Goal: Task Accomplishment & Management: Complete application form

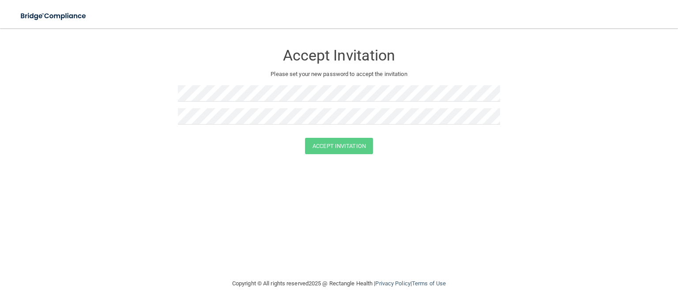
click at [577, 116] on form "Accept Invitation Please set your new password to accept the invitation Accept …" at bounding box center [339, 101] width 642 height 128
click at [567, 189] on div "Accept Invitation Please set your new password to accept the invitation Accept …" at bounding box center [339, 153] width 642 height 232
click at [0, 306] on com-1password-button at bounding box center [0, 307] width 0 height 0
click at [125, 90] on form "Accept Invitation Please set your new password to accept the invitation Accept …" at bounding box center [339, 101] width 642 height 128
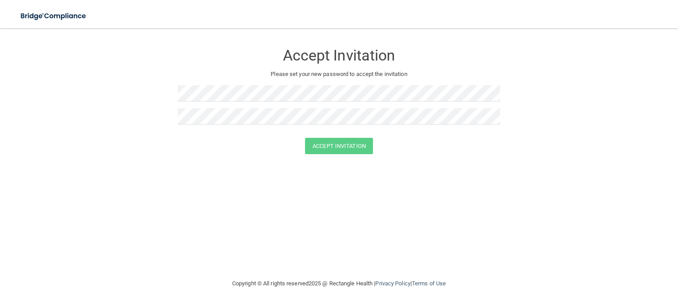
drag, startPoint x: 268, startPoint y: 195, endPoint x: 270, endPoint y: 179, distance: 15.9
click at [268, 195] on div "Accept Invitation Please set your new password to accept the invitation Accept …" at bounding box center [339, 153] width 642 height 232
click at [475, 167] on div "Accept Invitation Please set your new password to accept the invitation Accept …" at bounding box center [339, 153] width 642 height 232
click at [417, 156] on form "Accept Invitation Please set your new password to accept the invitation Accept …" at bounding box center [339, 101] width 642 height 128
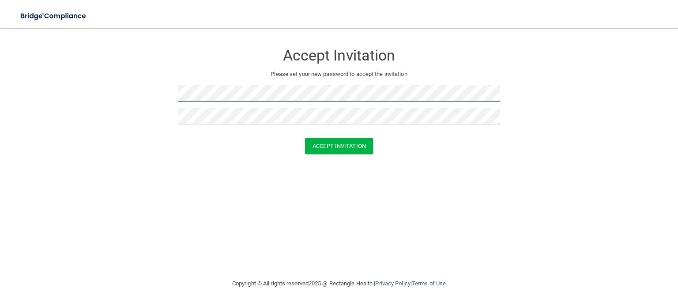
click at [0, 306] on com-1password-button at bounding box center [0, 307] width 0 height 0
click at [469, 228] on div "Accept Invitation Please set your new password to accept the invitation Accept …" at bounding box center [339, 153] width 642 height 232
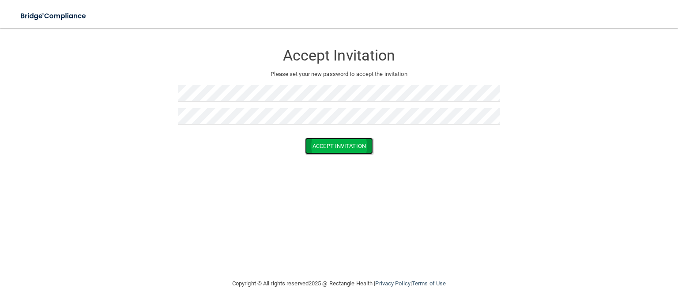
click at [322, 144] on button "Accept Invitation" at bounding box center [339, 146] width 68 height 16
click at [196, 195] on div "Accept Invitation Please set your new password to accept the invitation Token i…" at bounding box center [339, 153] width 642 height 232
click at [414, 214] on div "Accept Invitation Please set your new password to accept the invitation Accept …" at bounding box center [339, 153] width 642 height 232
click at [357, 146] on button "Accept Invitation" at bounding box center [339, 146] width 68 height 16
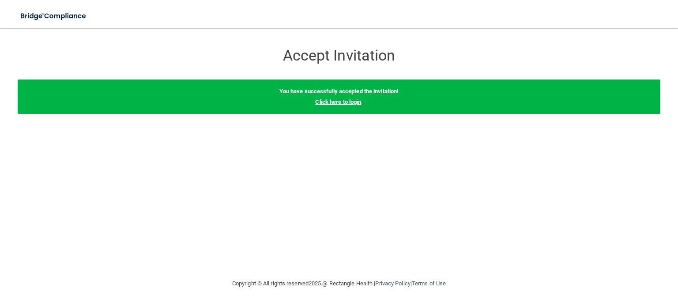
click at [355, 100] on link "Click here to login" at bounding box center [338, 101] width 46 height 7
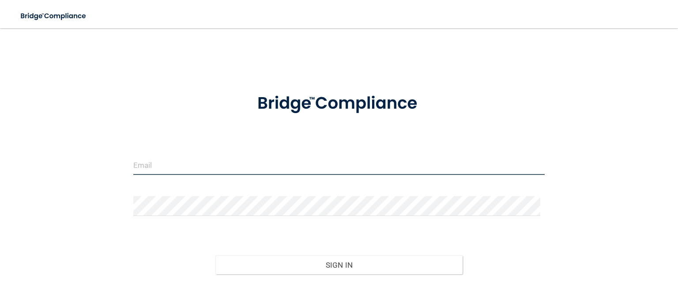
click at [255, 167] on input "email" at bounding box center [338, 165] width 411 height 20
type input "[EMAIL_ADDRESS][DOMAIN_NAME]"
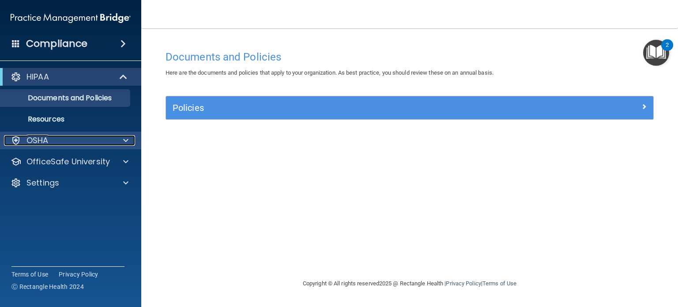
click at [129, 143] on div at bounding box center [124, 140] width 22 height 11
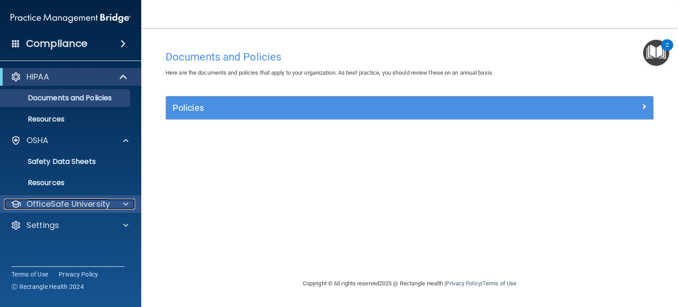
click at [123, 205] on span at bounding box center [125, 204] width 5 height 11
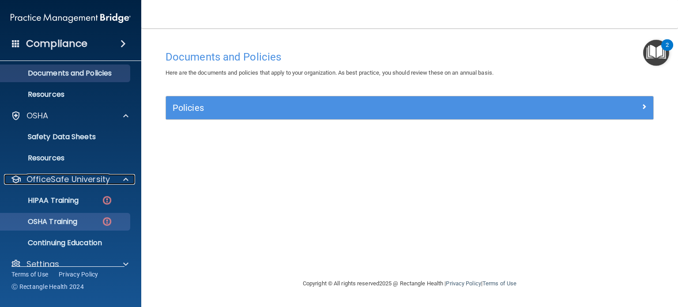
scroll to position [38, 0]
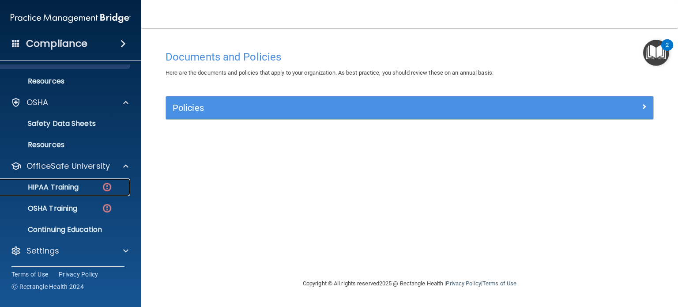
click at [72, 187] on p "HIPAA Training" at bounding box center [42, 187] width 73 height 9
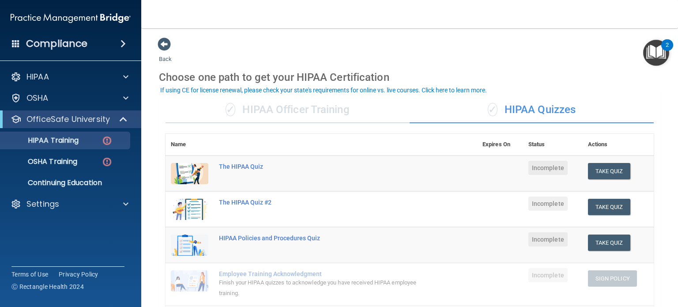
click at [348, 107] on div "✓ HIPAA Officer Training" at bounding box center [287, 110] width 244 height 26
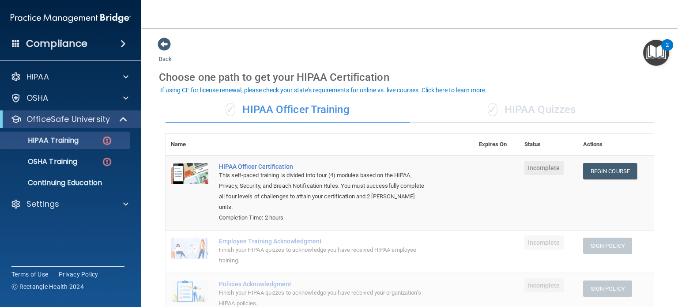
click at [496, 109] on div "✓ HIPAA Quizzes" at bounding box center [531, 110] width 244 height 26
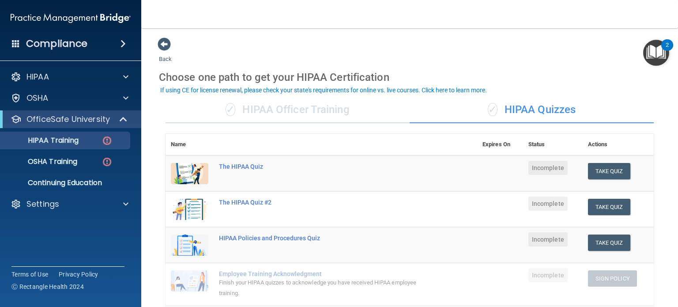
click at [346, 112] on div "✓ HIPAA Officer Training" at bounding box center [287, 110] width 244 height 26
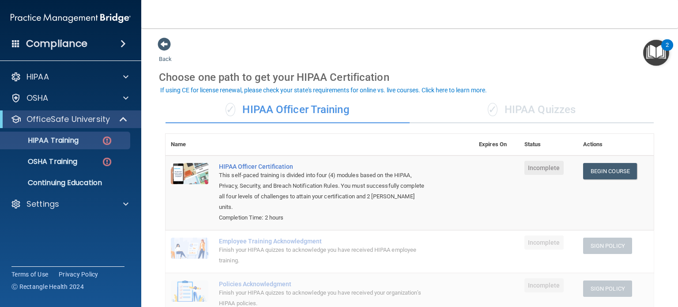
click at [526, 107] on div "✓ HIPAA Quizzes" at bounding box center [531, 110] width 244 height 26
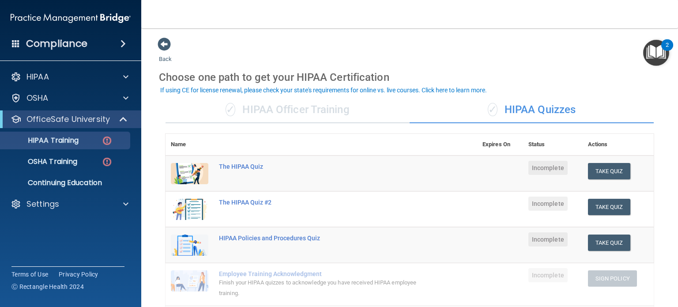
click at [344, 113] on div "✓ HIPAA Officer Training" at bounding box center [287, 110] width 244 height 26
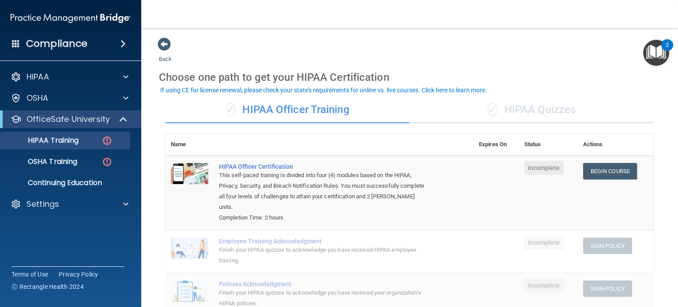
click at [522, 107] on div "✓ HIPAA Quizzes" at bounding box center [531, 110] width 244 height 26
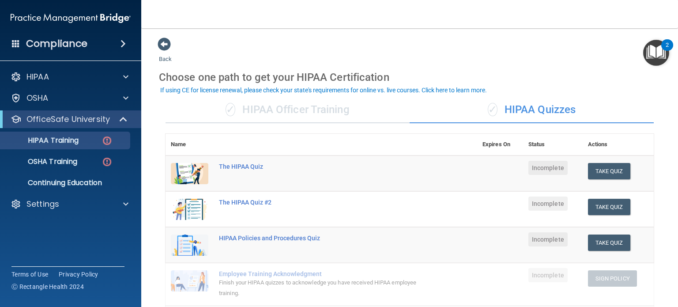
click at [362, 113] on div "✓ HIPAA Officer Training" at bounding box center [287, 110] width 244 height 26
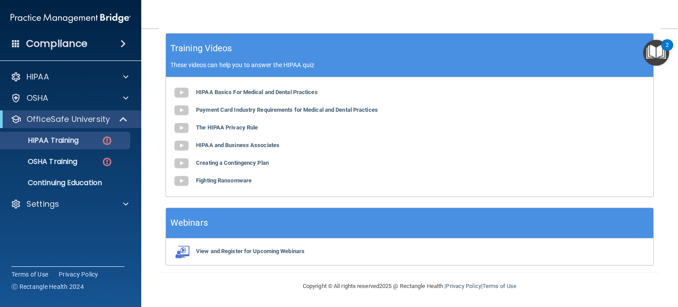
scroll to position [72, 0]
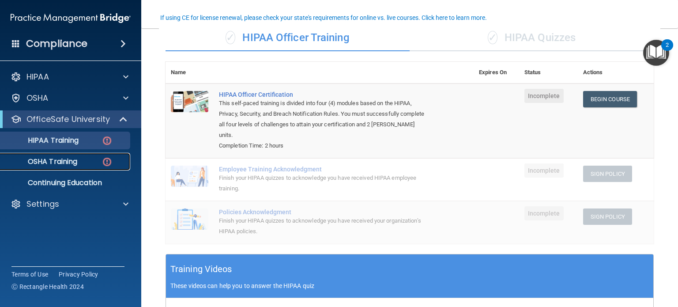
click at [70, 162] on p "OSHA Training" at bounding box center [41, 161] width 71 height 9
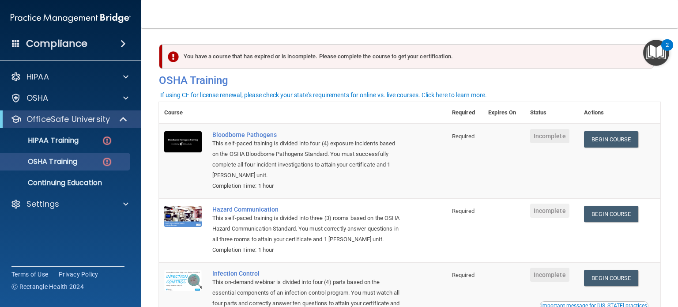
click at [658, 53] on img "Open Resource Center, 2 new notifications" at bounding box center [656, 53] width 26 height 26
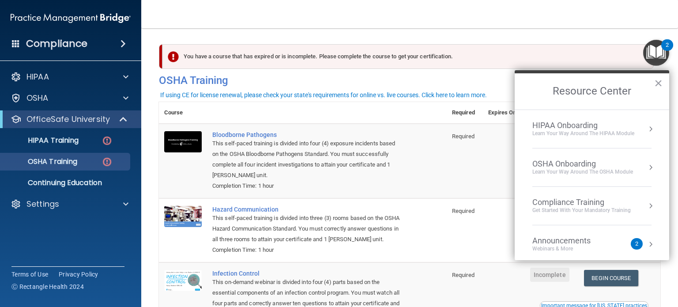
click at [613, 242] on div "Announcements Webinars & More" at bounding box center [579, 244] width 94 height 17
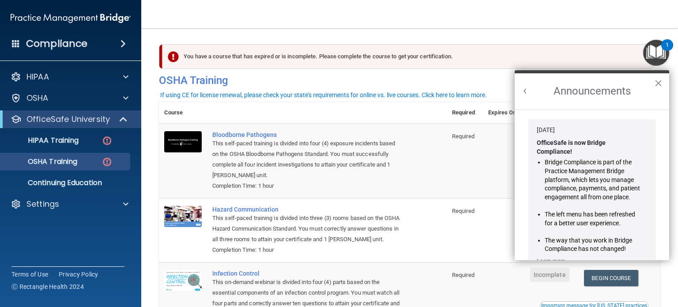
click at [658, 82] on button "×" at bounding box center [658, 83] width 8 height 14
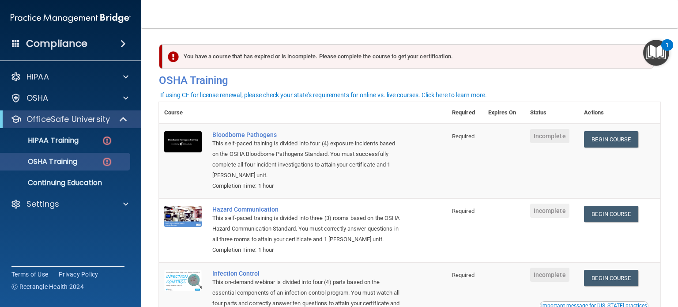
click at [658, 53] on img "Open Resource Center, 1 new notification" at bounding box center [656, 53] width 26 height 26
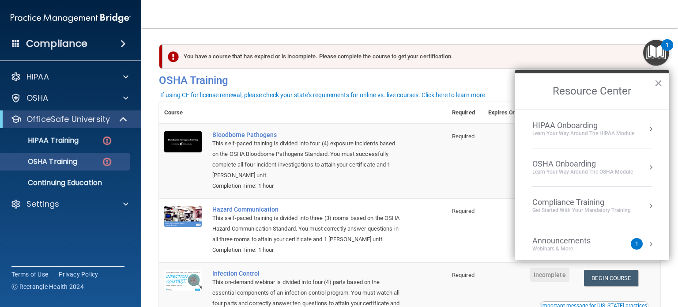
click at [609, 237] on div "Announcements Webinars & More" at bounding box center [579, 244] width 94 height 17
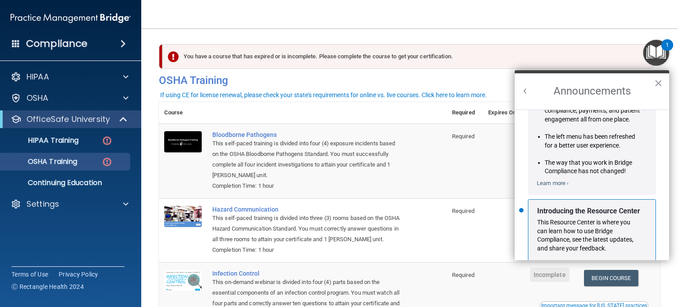
scroll to position [144, 0]
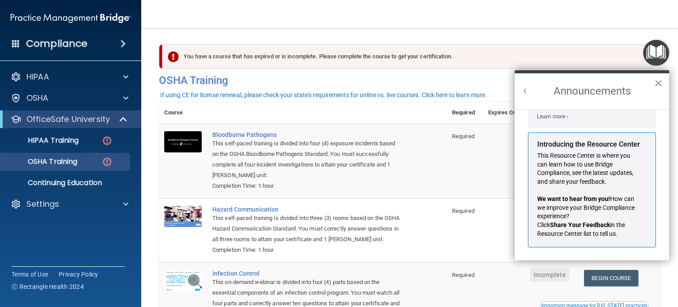
click at [658, 84] on button "×" at bounding box center [658, 83] width 8 height 14
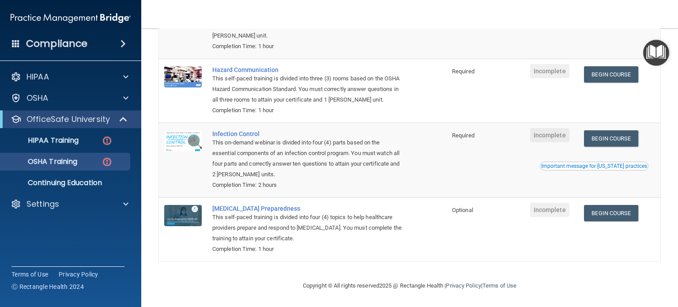
scroll to position [0, 0]
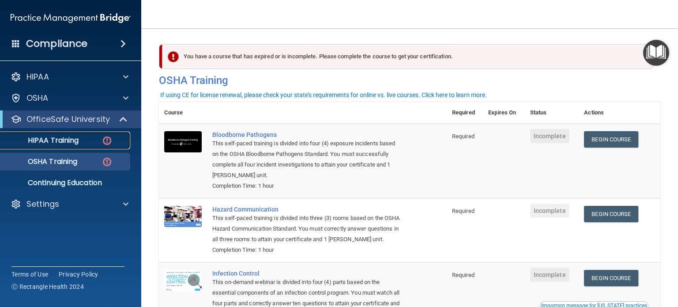
click at [64, 143] on p "HIPAA Training" at bounding box center [42, 140] width 73 height 9
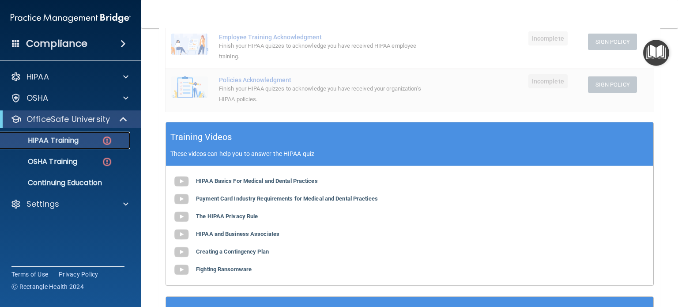
scroll to position [16, 0]
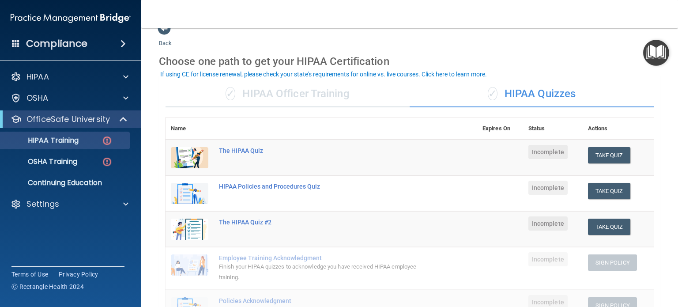
click at [327, 94] on div "✓ HIPAA Officer Training" at bounding box center [287, 94] width 244 height 26
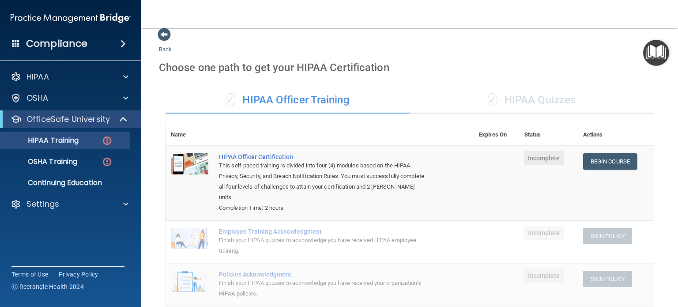
scroll to position [0, 0]
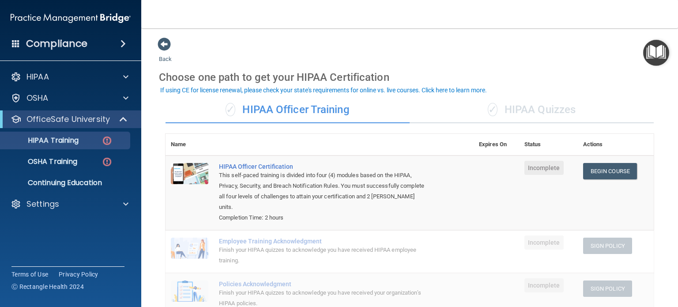
click at [511, 105] on div "✓ HIPAA Quizzes" at bounding box center [531, 110] width 244 height 26
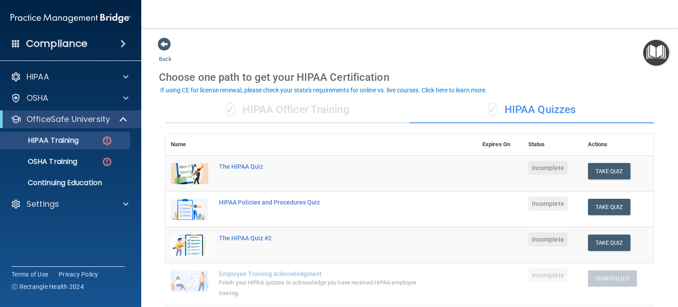
click at [393, 111] on div "✓ HIPAA Officer Training" at bounding box center [287, 110] width 244 height 26
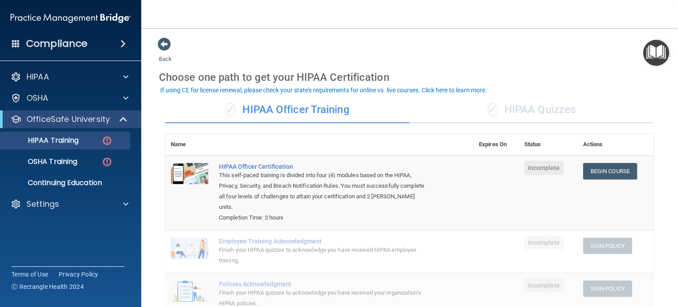
click at [530, 112] on div "✓ HIPAA Quizzes" at bounding box center [531, 110] width 244 height 26
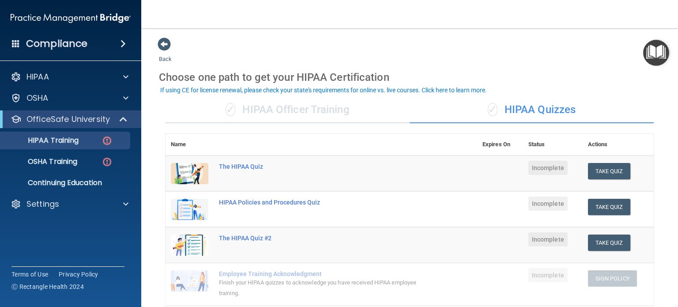
click at [319, 113] on div "✓ HIPAA Officer Training" at bounding box center [287, 110] width 244 height 26
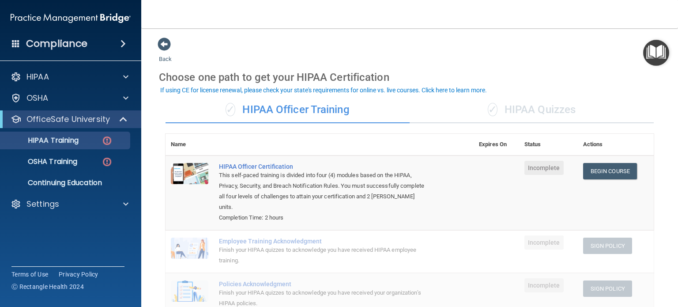
click at [507, 107] on div "✓ HIPAA Quizzes" at bounding box center [531, 110] width 244 height 26
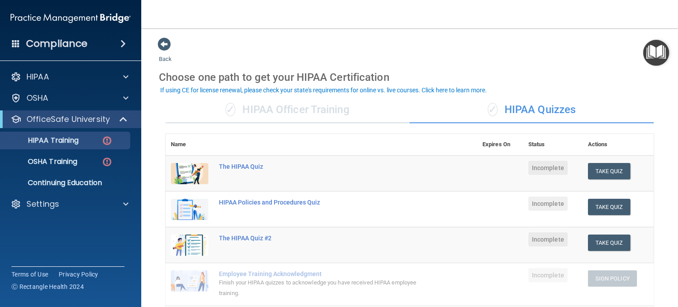
click at [366, 112] on div "✓ HIPAA Officer Training" at bounding box center [287, 110] width 244 height 26
